Goal: Information Seeking & Learning: Find specific page/section

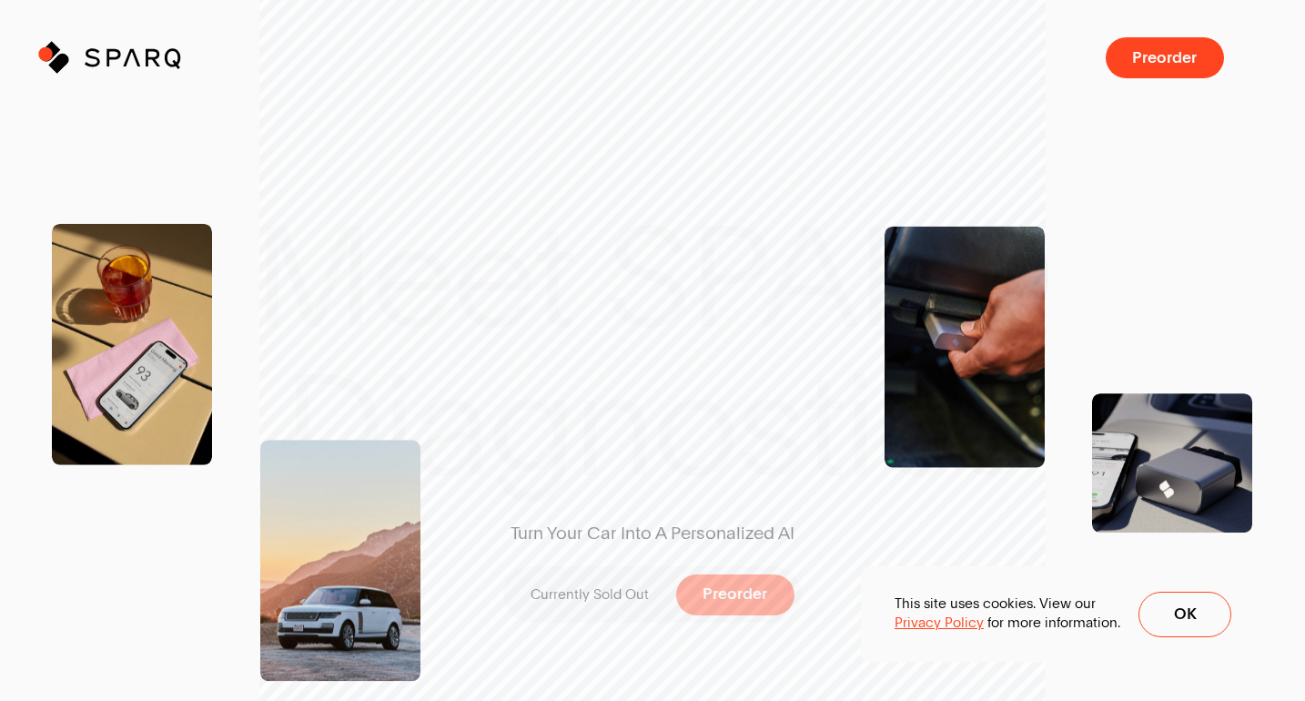
click at [46, 54] on icon at bounding box center [46, 55] width 18 height 18
click at [56, 54] on icon at bounding box center [59, 63] width 25 height 25
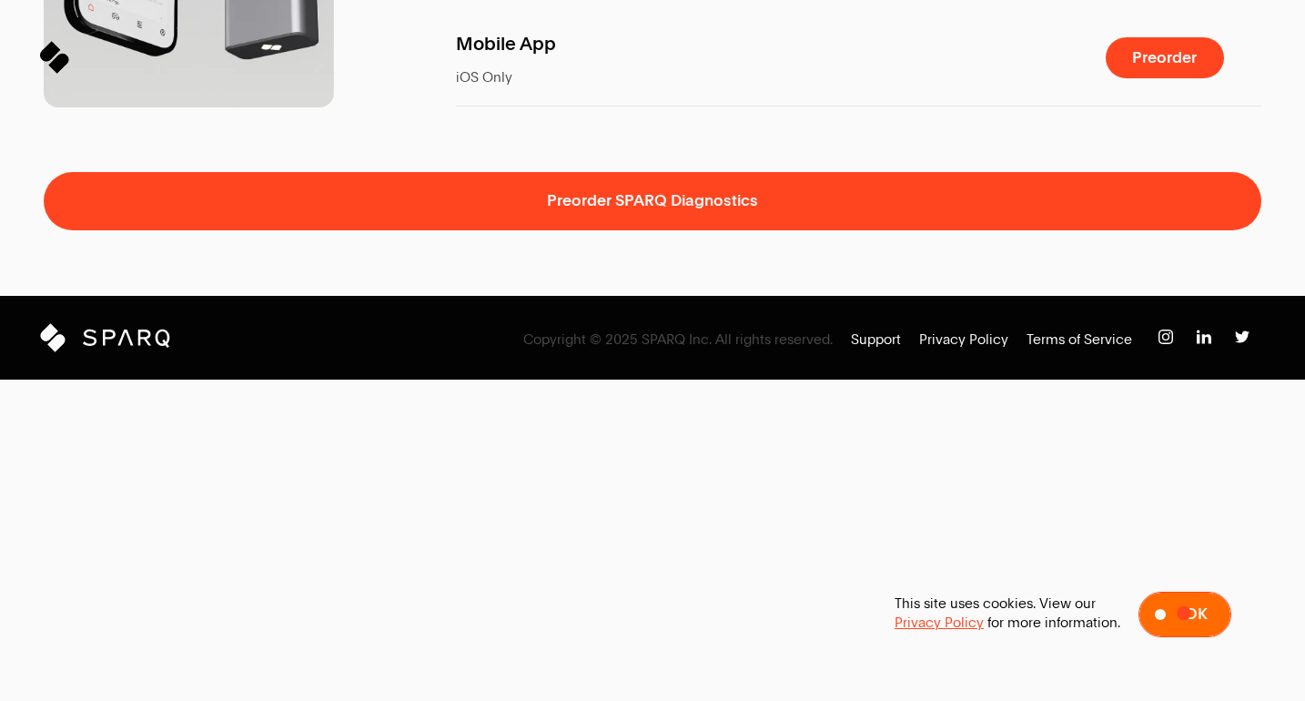
click at [1185, 613] on span "Ok" at bounding box center [1196, 614] width 23 height 16
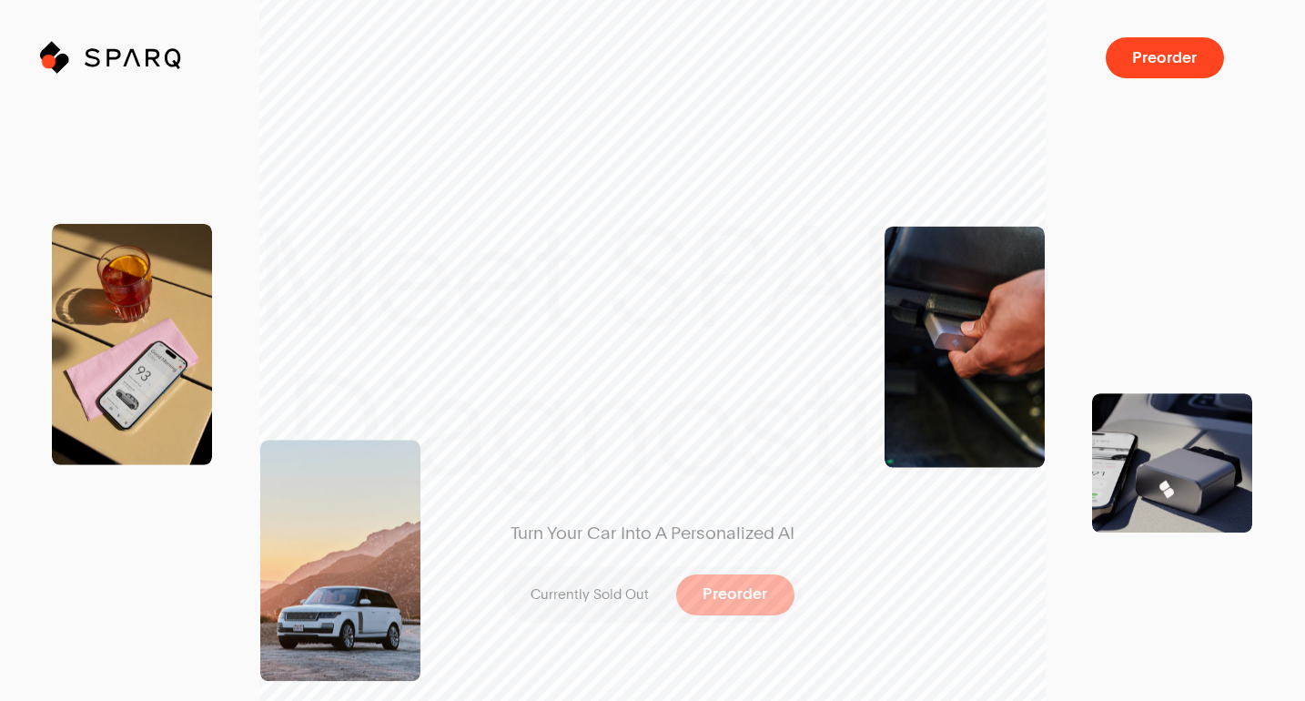
click at [48, 61] on icon at bounding box center [46, 55] width 18 height 18
click at [61, 60] on icon at bounding box center [62, 60] width 18 height 18
click at [103, 57] on icon "Sparq" at bounding box center [156, 58] width 143 height 33
click at [148, 57] on icon at bounding box center [154, 58] width 15 height 18
click at [242, 38] on div "Sparq Preorder" at bounding box center [653, 57] width 1218 height 41
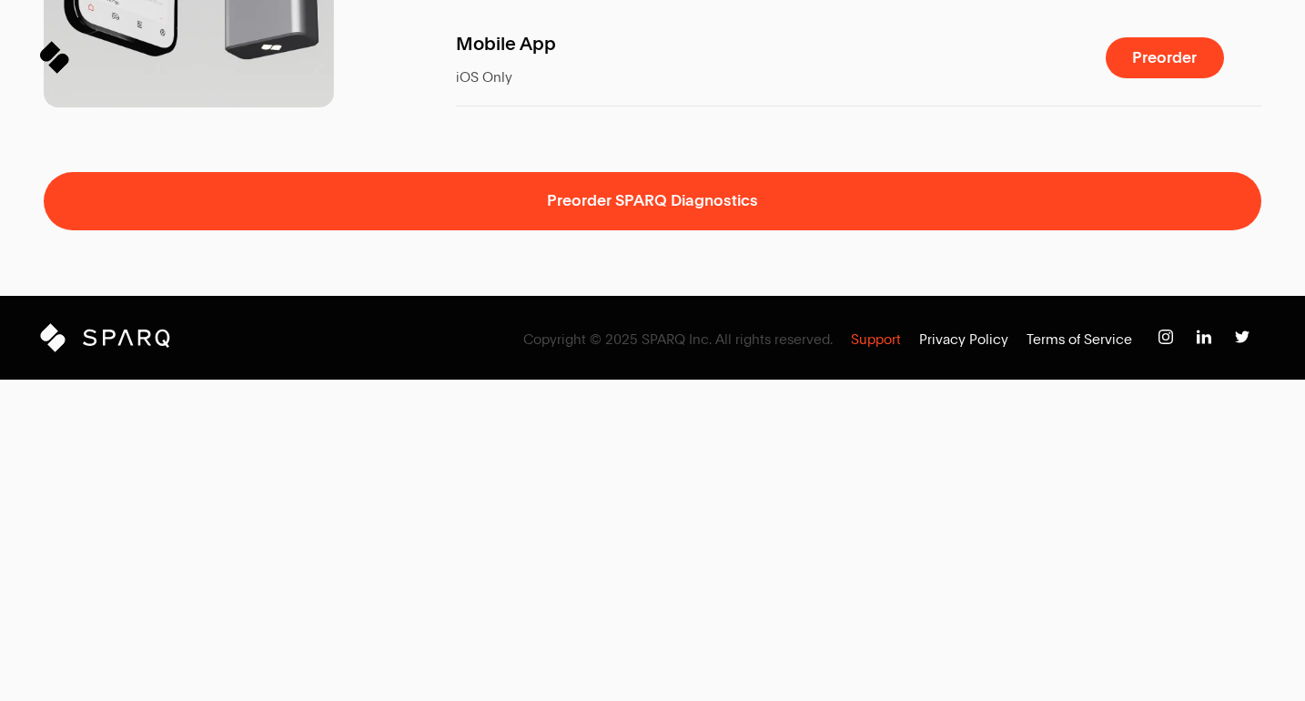
click at [887, 350] on p "Support" at bounding box center [876, 339] width 50 height 19
